Goal: Communication & Community: Answer question/provide support

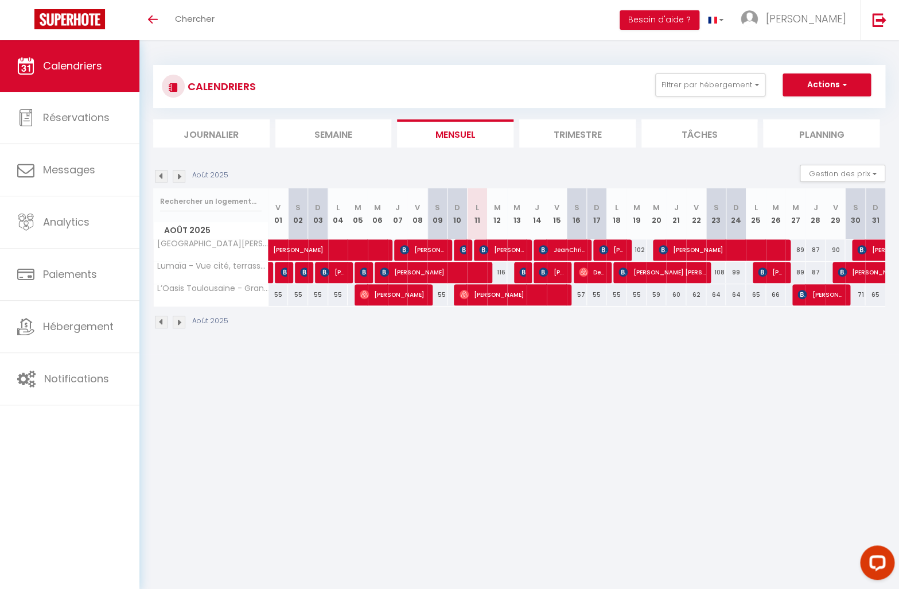
click at [496, 297] on span "[PERSON_NAME]" at bounding box center [513, 295] width 107 height 22
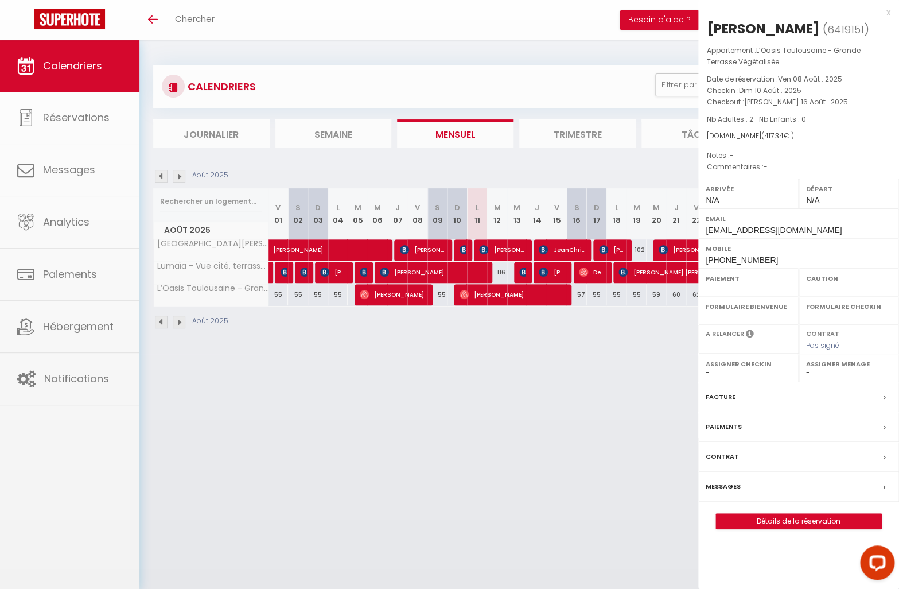
select select "OK"
select select "0"
select select "1"
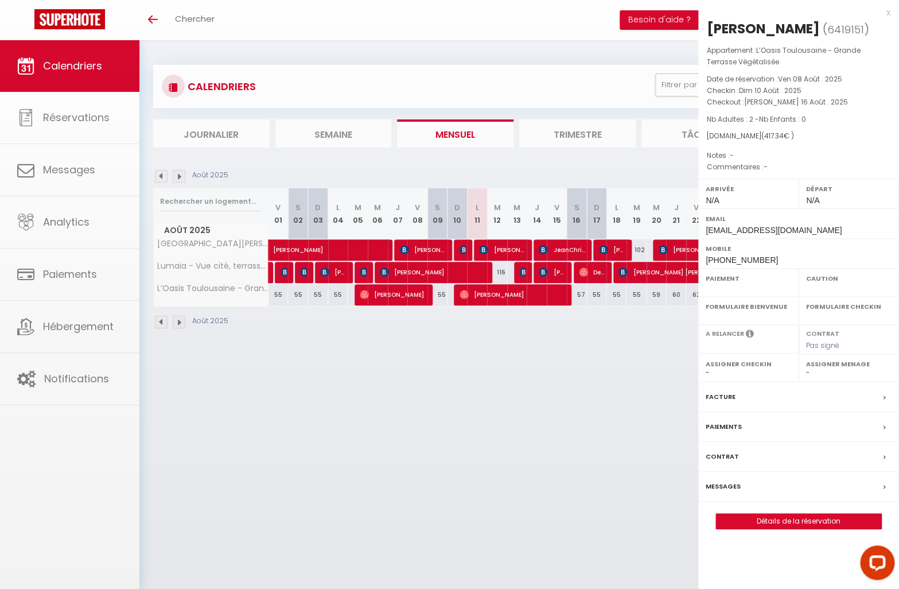
select select
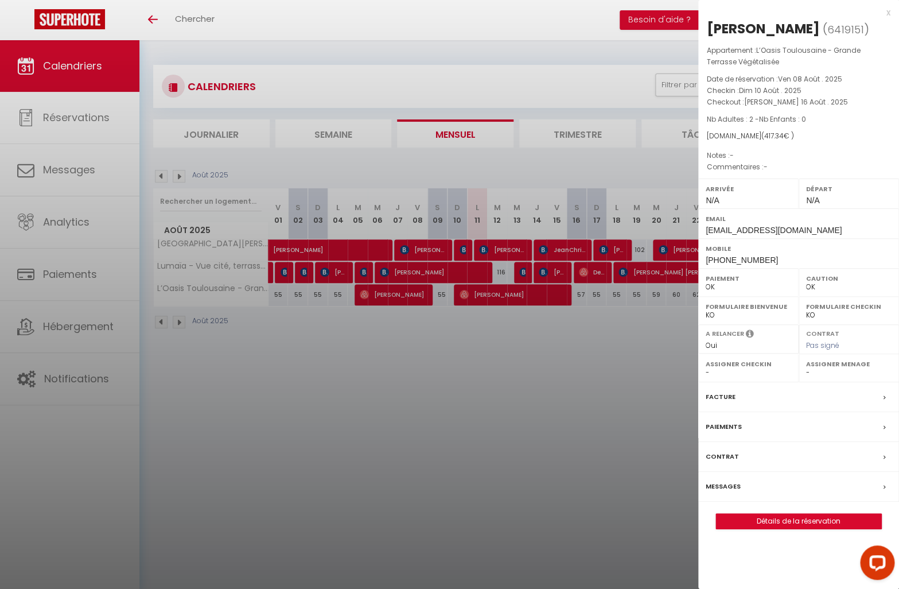
click at [324, 380] on div at bounding box center [449, 294] width 899 height 589
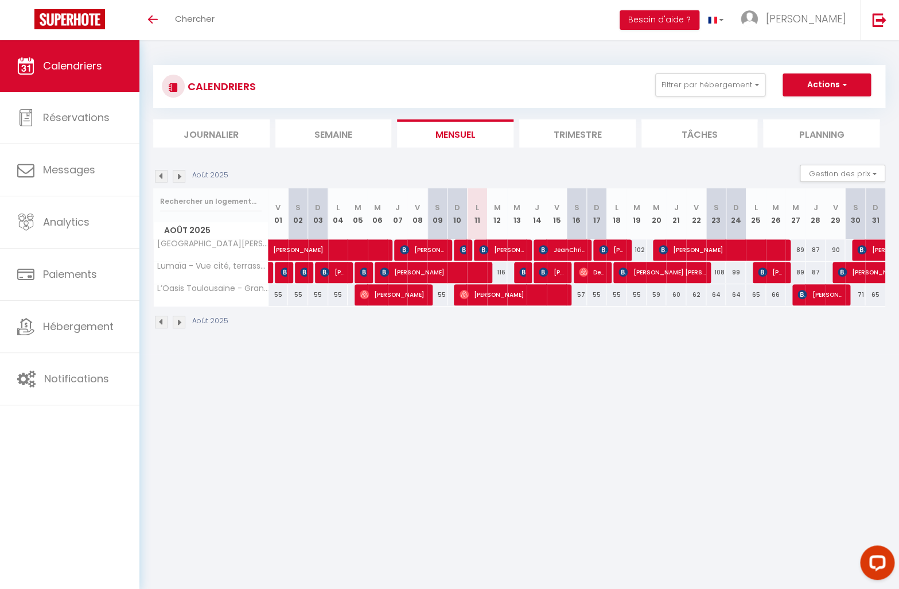
click at [507, 292] on span "[PERSON_NAME]" at bounding box center [513, 295] width 107 height 22
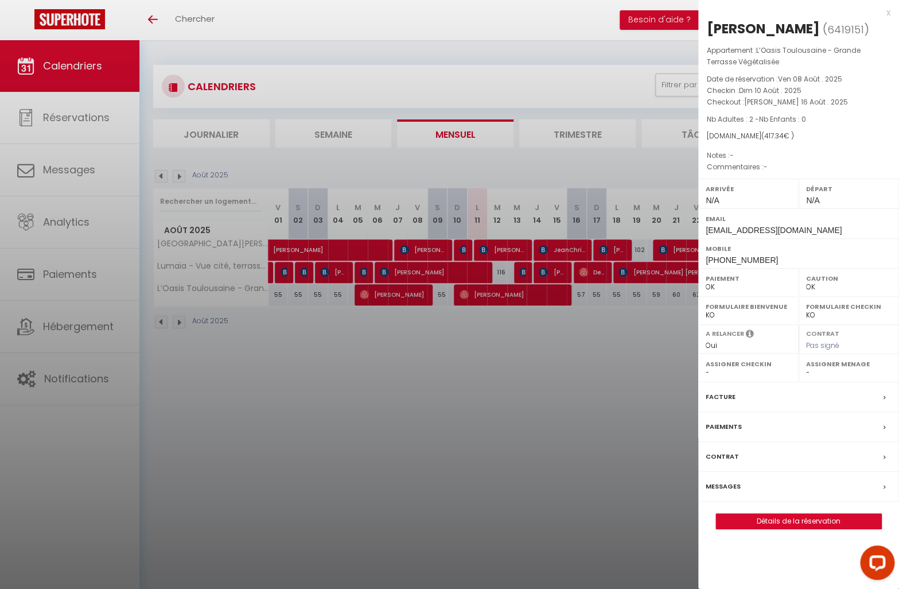
click at [211, 335] on div at bounding box center [449, 294] width 899 height 589
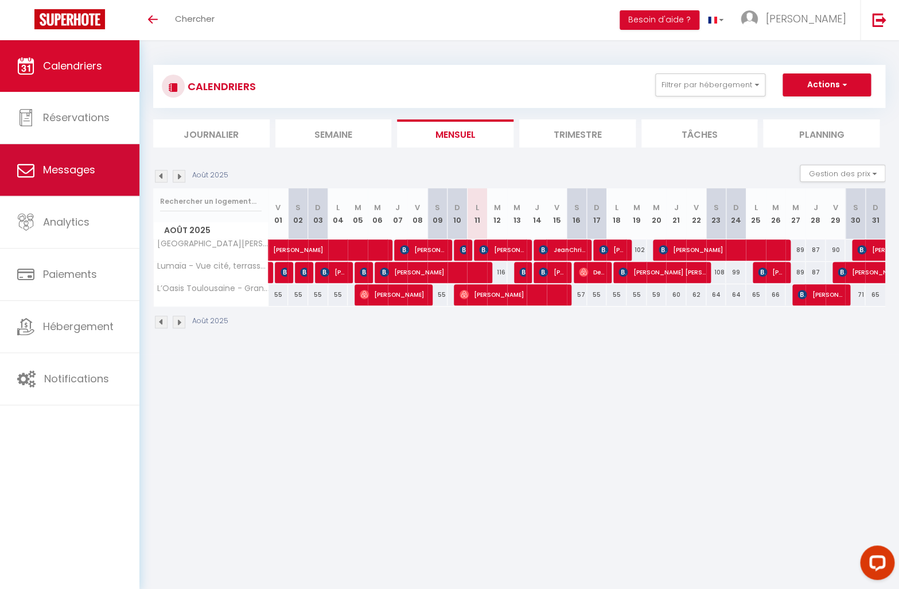
click at [72, 179] on link "Messages" at bounding box center [69, 170] width 139 height 52
select select "message"
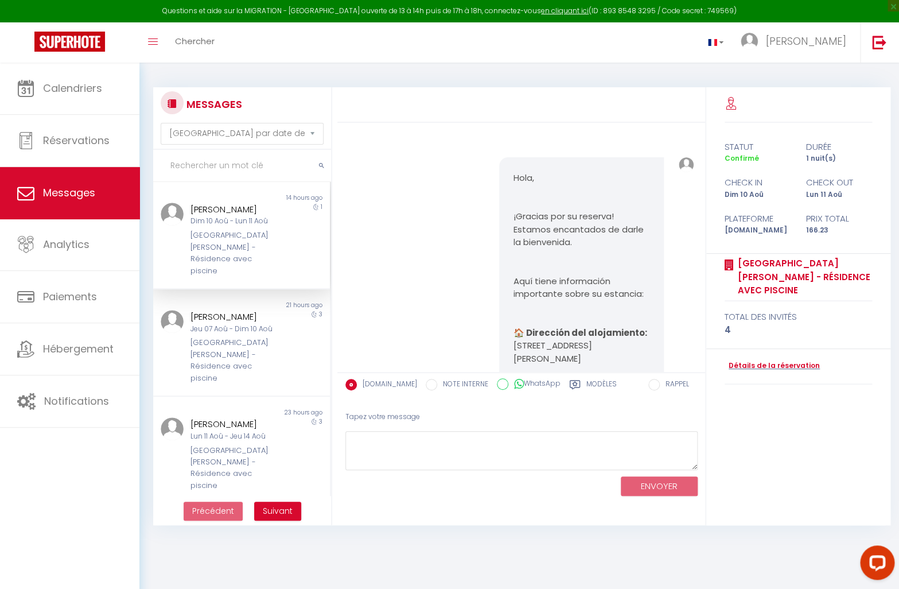
scroll to position [3736, 0]
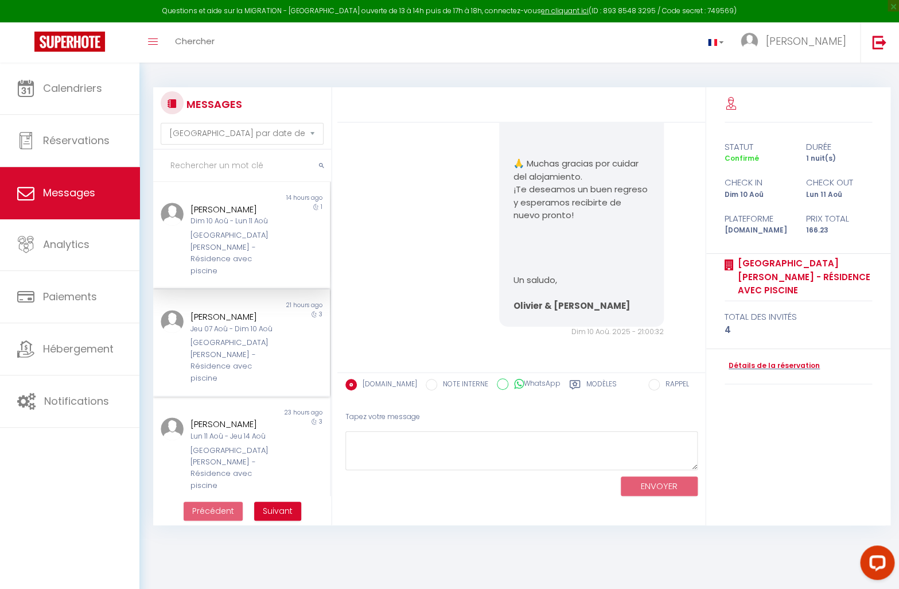
click at [243, 337] on div "[GEOGRAPHIC_DATA][PERSON_NAME] - Résidence avec piscine" at bounding box center [235, 360] width 88 height 47
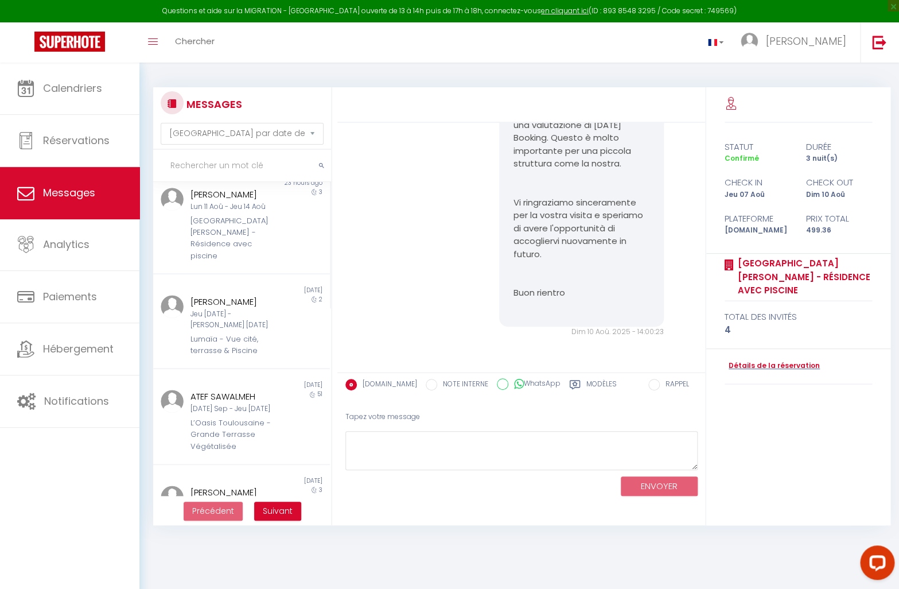
scroll to position [231, 0]
